Goal: Information Seeking & Learning: Find specific fact

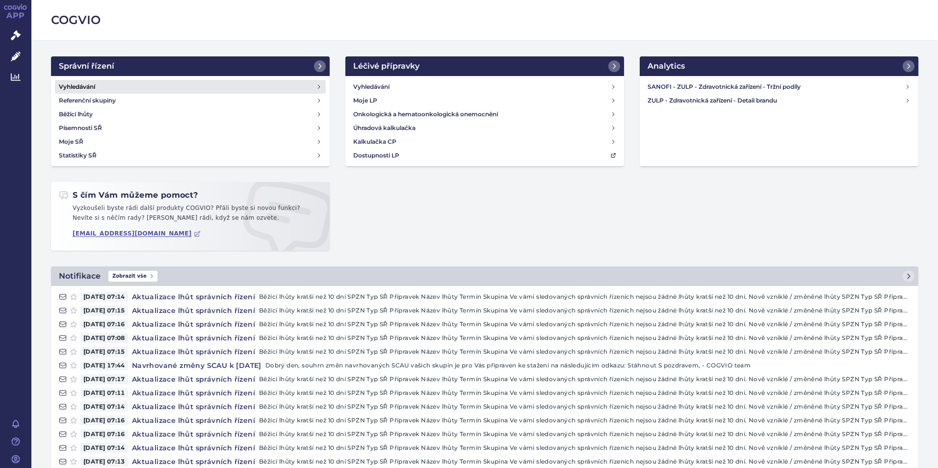
click at [79, 83] on h4 "Vyhledávání" at bounding box center [77, 87] width 36 height 10
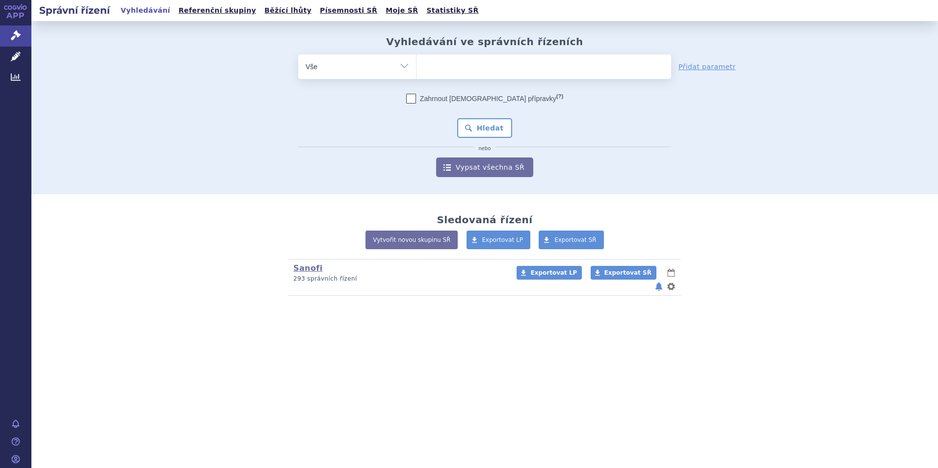
click at [455, 68] on ul at bounding box center [544, 64] width 255 height 21
click at [417, 68] on select at bounding box center [416, 66] width 0 height 25
type input "va"
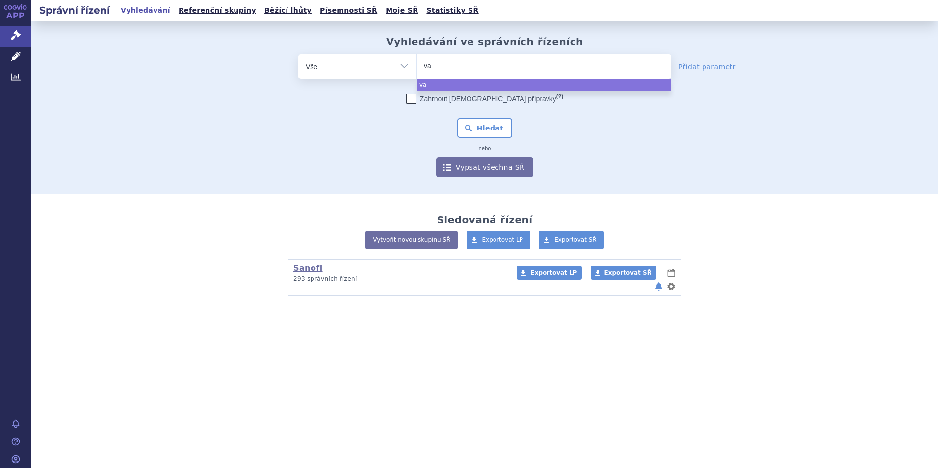
type input "vax"
type input "vaxi"
type input "vaxig"
type input "vaxigr"
type input "vaxigrip"
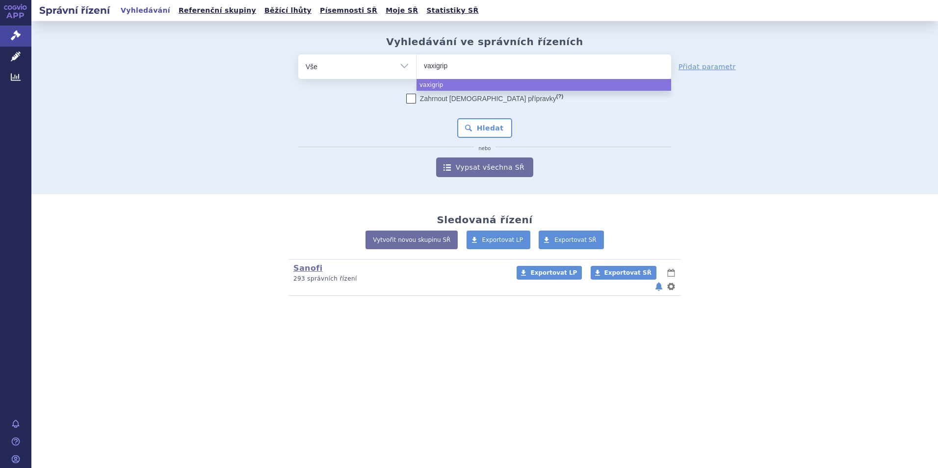
select select "vaxigrip"
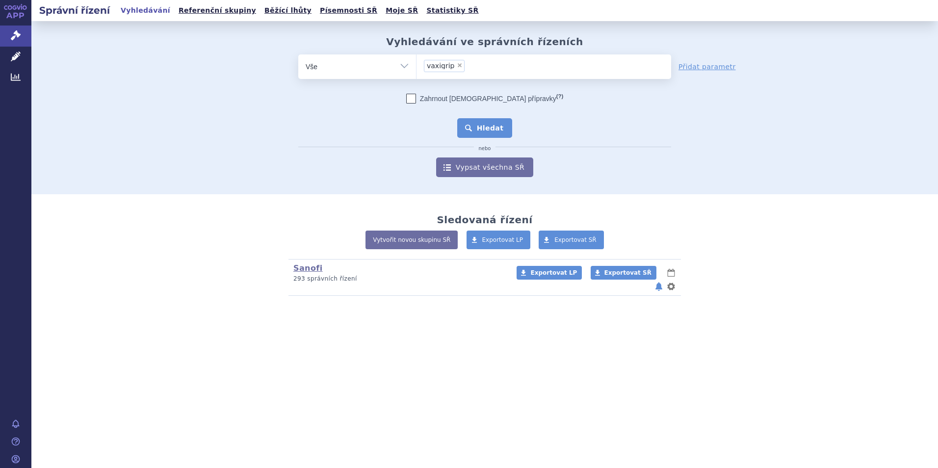
click at [483, 125] on button "Hledat" at bounding box center [484, 128] width 55 height 20
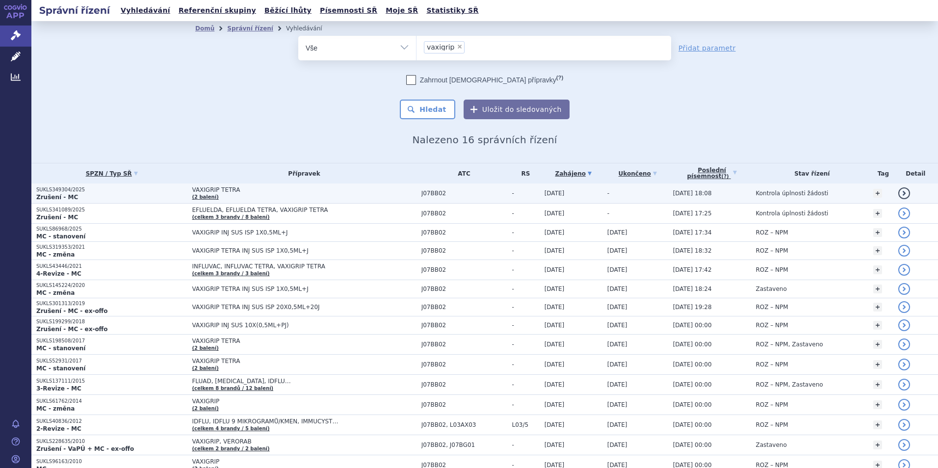
click at [899, 196] on link "detail" at bounding box center [905, 193] width 12 height 12
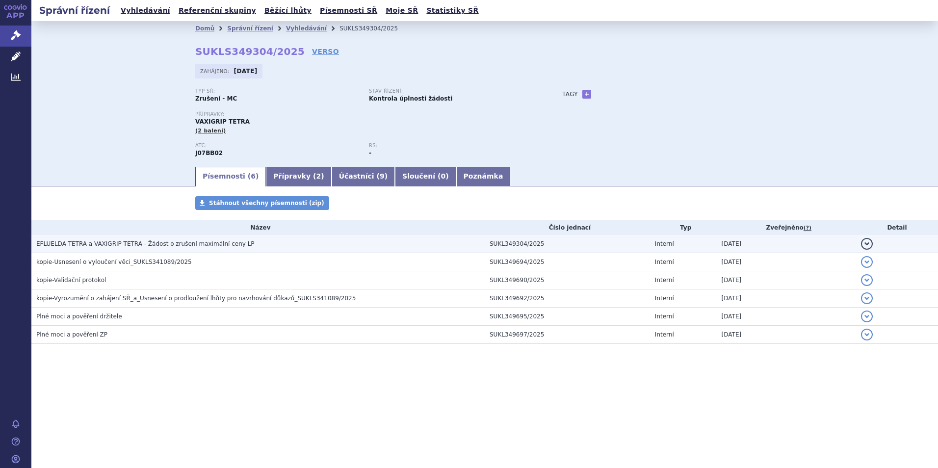
click at [869, 242] on button "detail" at bounding box center [867, 244] width 12 height 12
